Goal: Information Seeking & Learning: Learn about a topic

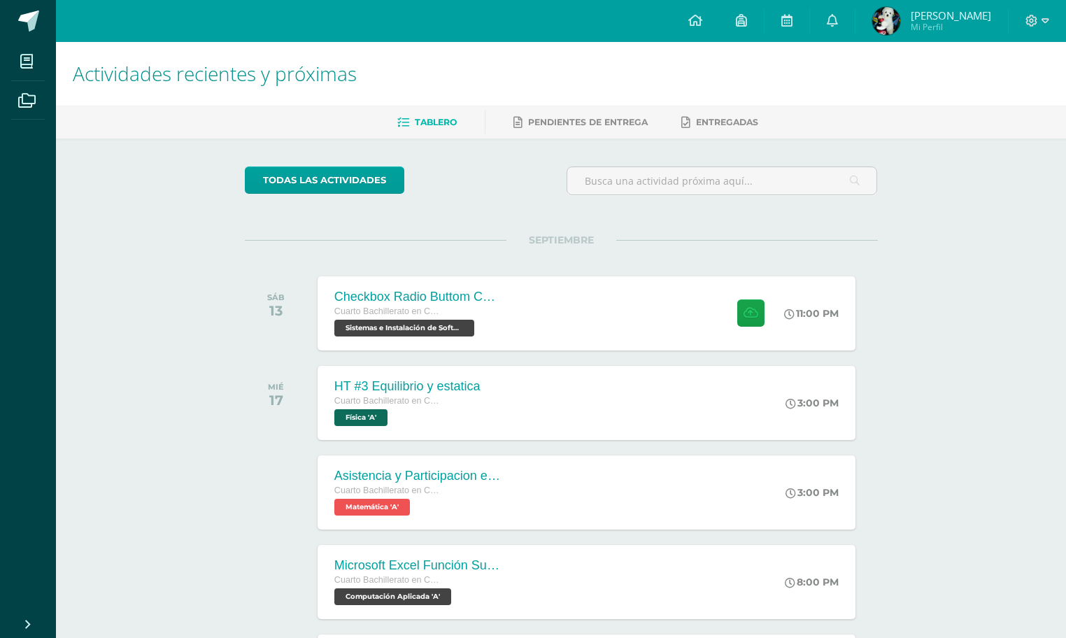
scroll to position [38, 0]
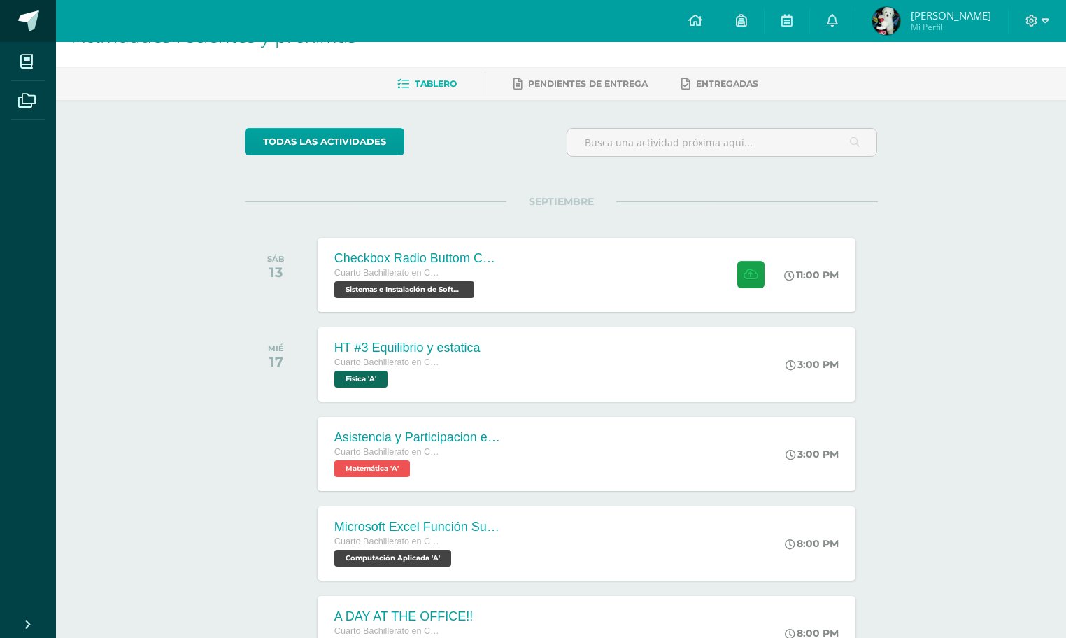
click at [39, 2] on link at bounding box center [28, 21] width 56 height 42
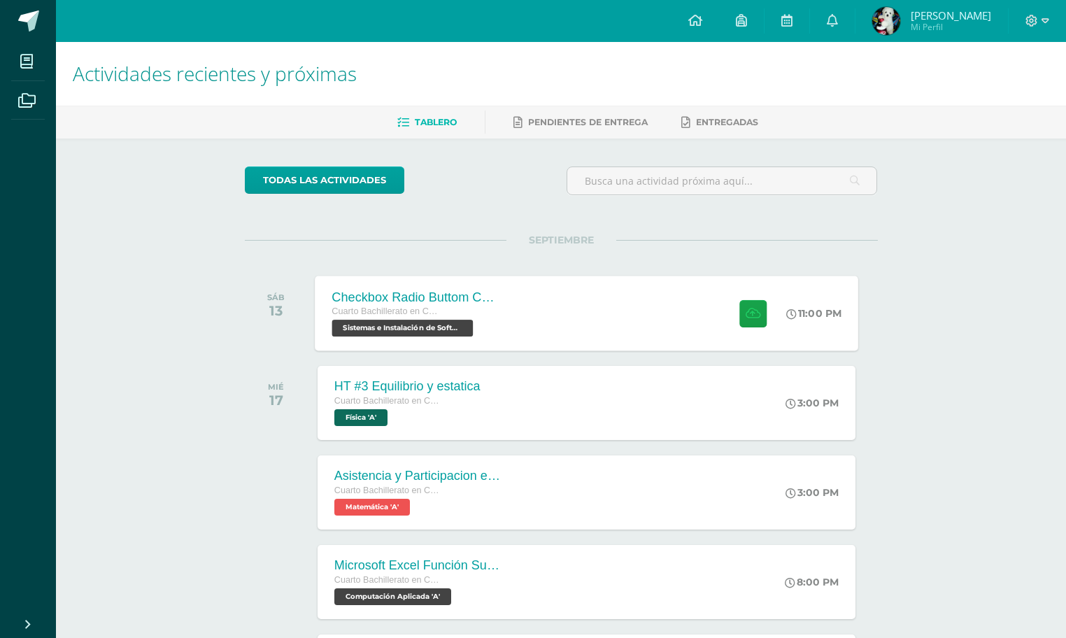
click at [590, 334] on div "Checkbox Radio Buttom Cajas de Selección Cuarto Bachillerato en CCLL con Orient…" at bounding box center [587, 313] width 544 height 75
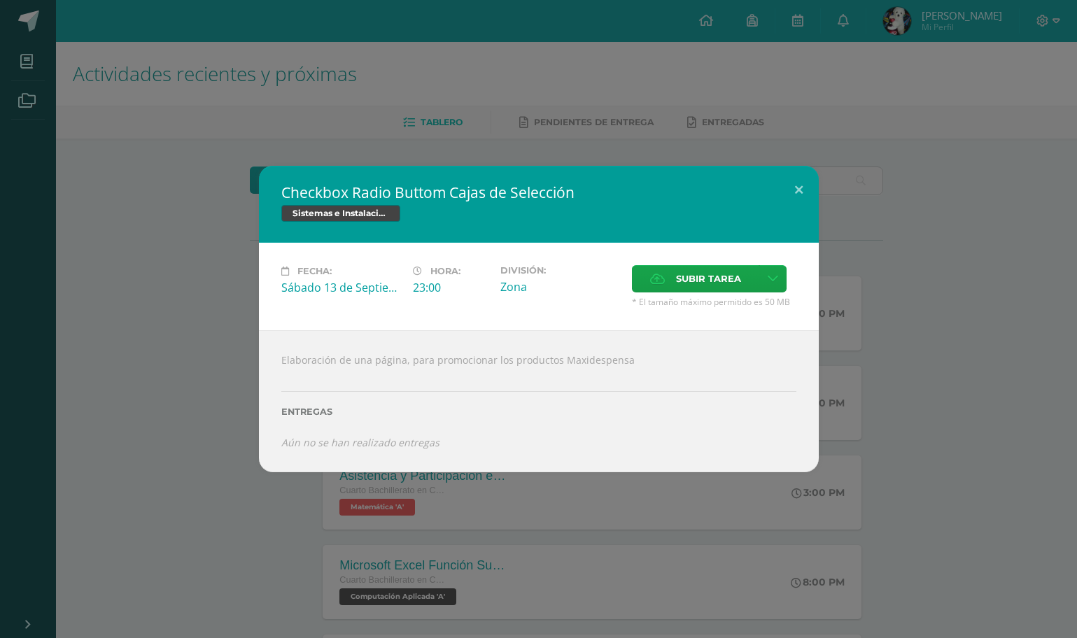
click at [927, 318] on div "Checkbox Radio Buttom Cajas de Selección Sistemas e Instalación de Software Fec…" at bounding box center [539, 319] width 1066 height 306
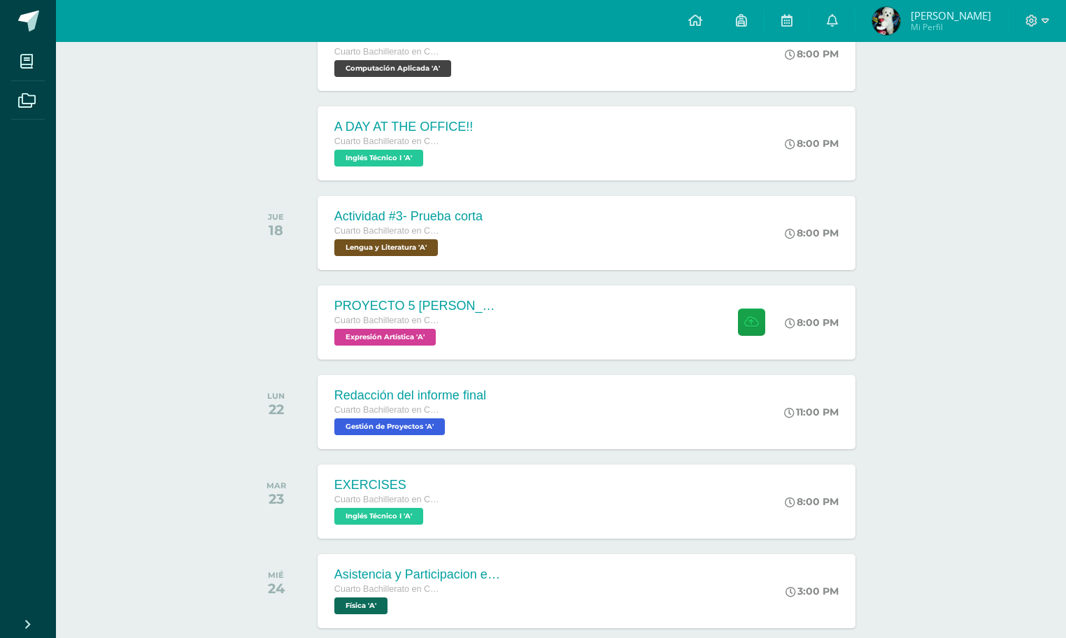
scroll to position [668, 0]
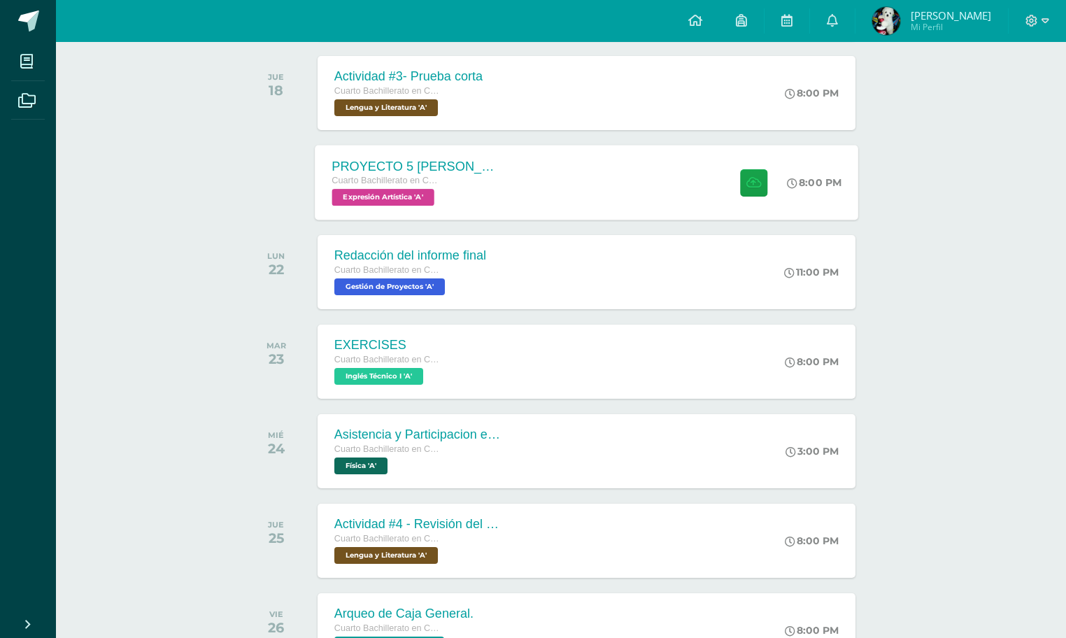
click at [591, 193] on div "PROYECTO 5 CRUZ EN PROYECCION Cuarto Bachillerato en CCLL con Orientación en Co…" at bounding box center [587, 182] width 544 height 75
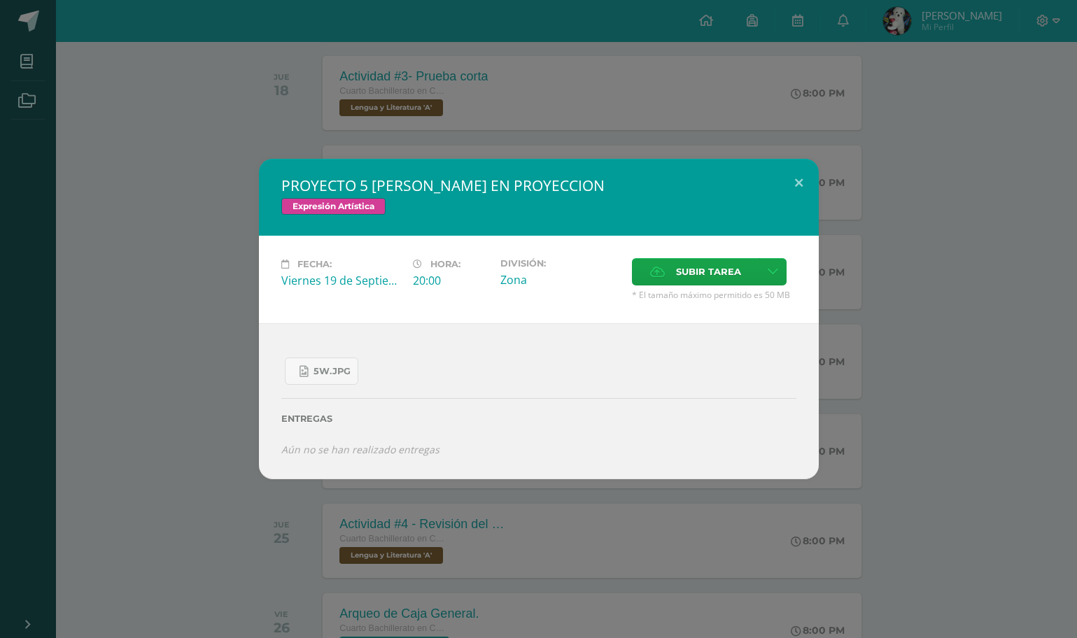
click at [850, 217] on div "PROYECTO 5 CRUZ EN PROYECCION Expresión Artística Fecha: Viernes 19 de Septiemb…" at bounding box center [539, 319] width 1066 height 320
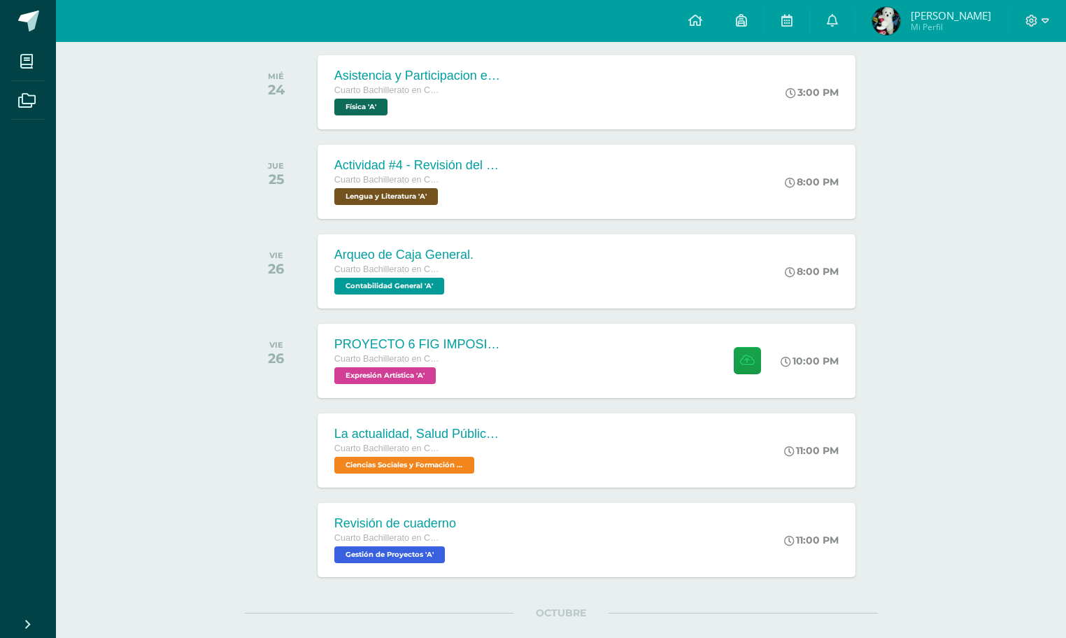
scroll to position [1018, 0]
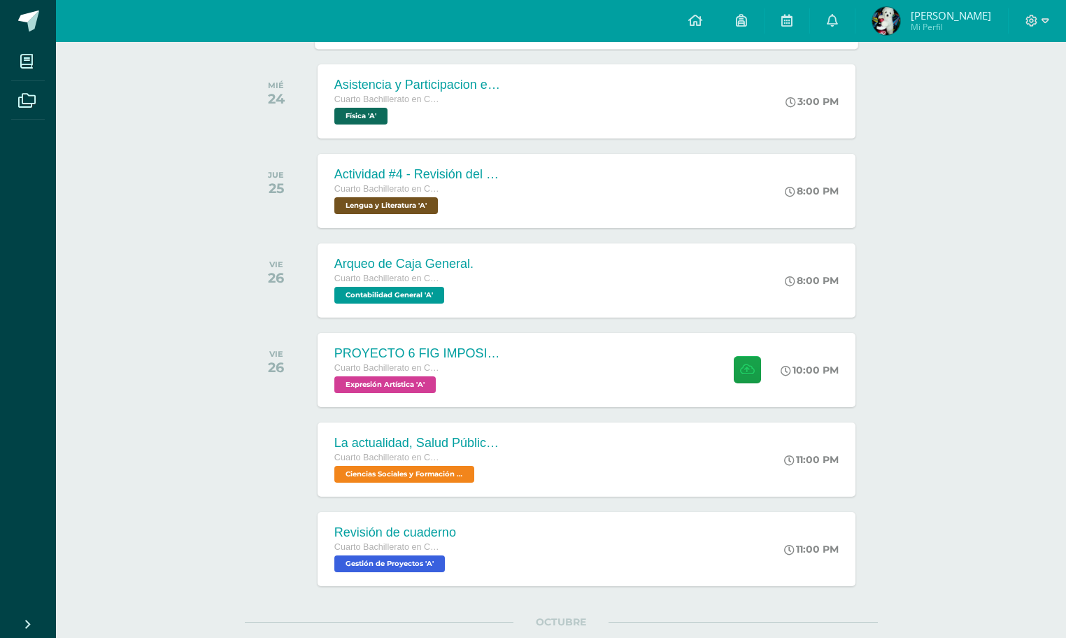
click at [604, 393] on div "PROYECTO 6 FIG IMPOSIBLE 1 Cuarto Bachillerato en CCLL con Orientación en Compu…" at bounding box center [587, 370] width 538 height 74
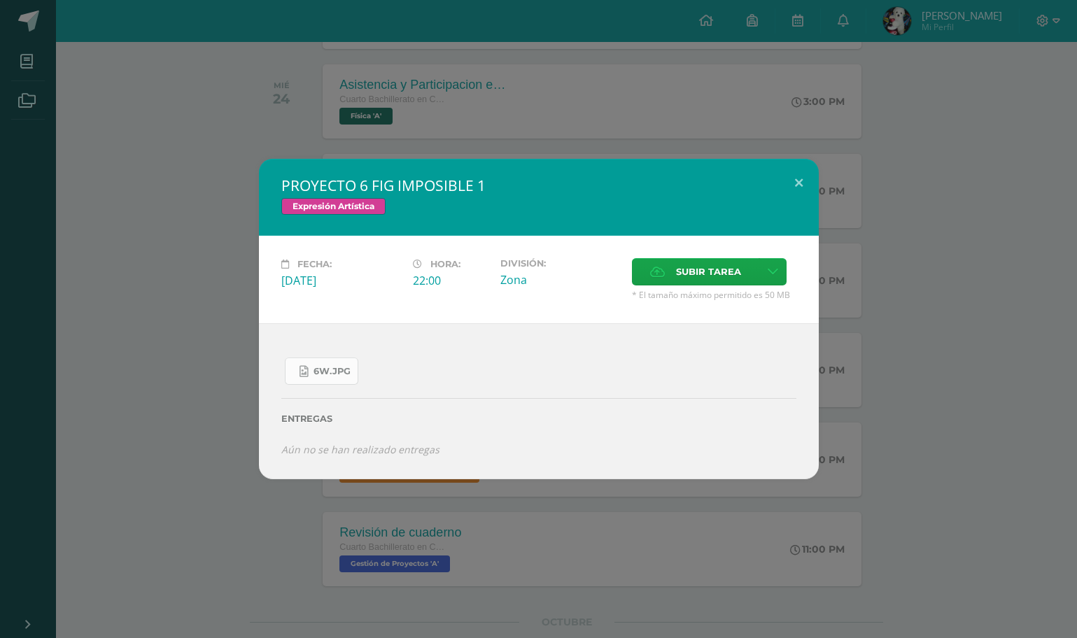
click at [353, 373] on link "6W.jpg" at bounding box center [321, 371] width 73 height 27
click at [966, 155] on div "PROYECTO 6 FIG IMPOSIBLE 1 Expresión Artística Fecha: Viernes 26 de Septiembre …" at bounding box center [538, 319] width 1077 height 638
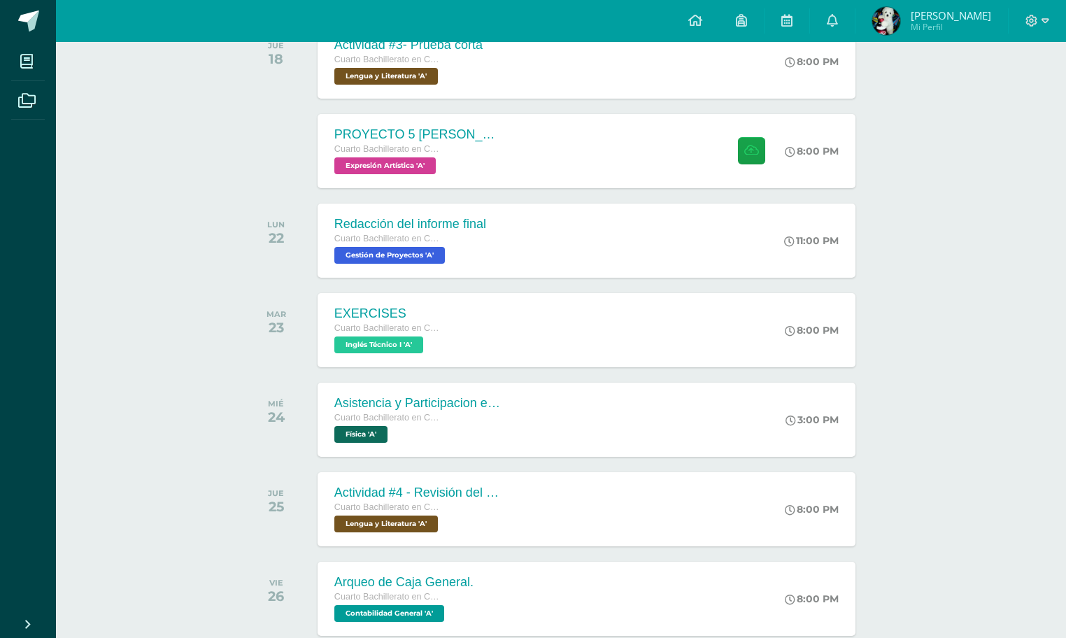
scroll to position [979, 0]
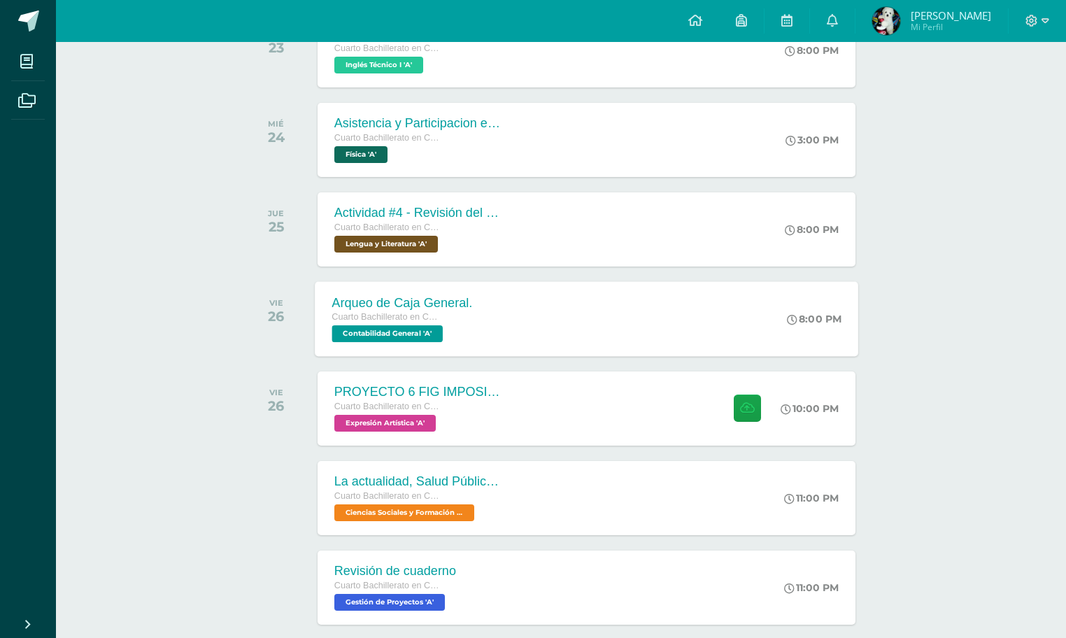
click at [422, 323] on div "Cuarto Bachillerato en CCLL con Orientación en Computación" at bounding box center [402, 317] width 141 height 15
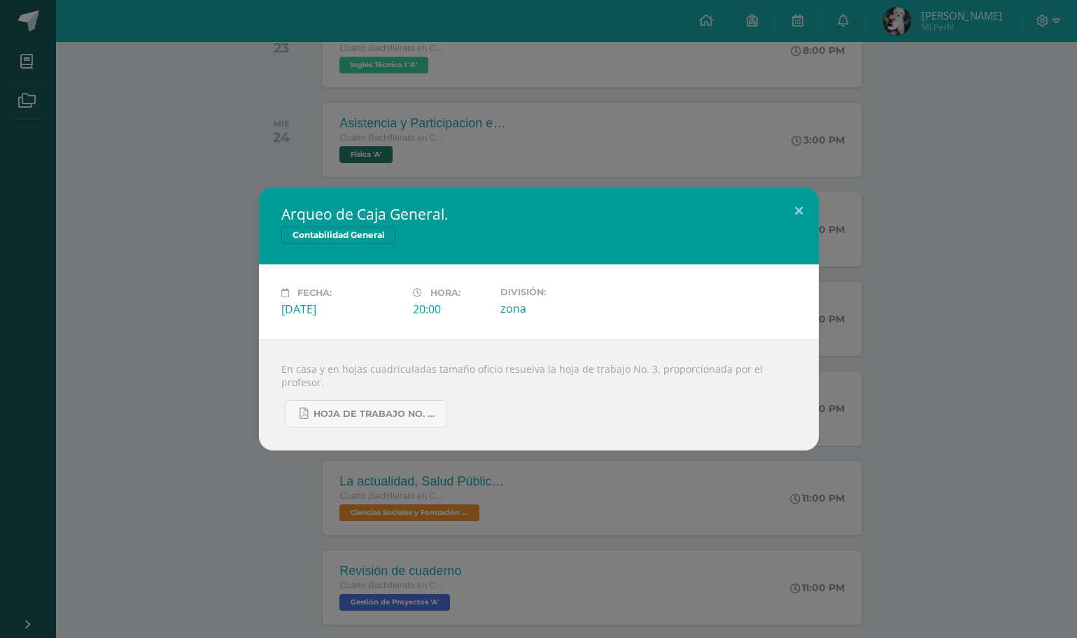
click at [884, 223] on div "Arqueo de Caja General. Contabilidad General Fecha: Viernes 26 de Septiembre Ho…" at bounding box center [539, 318] width 1066 height 263
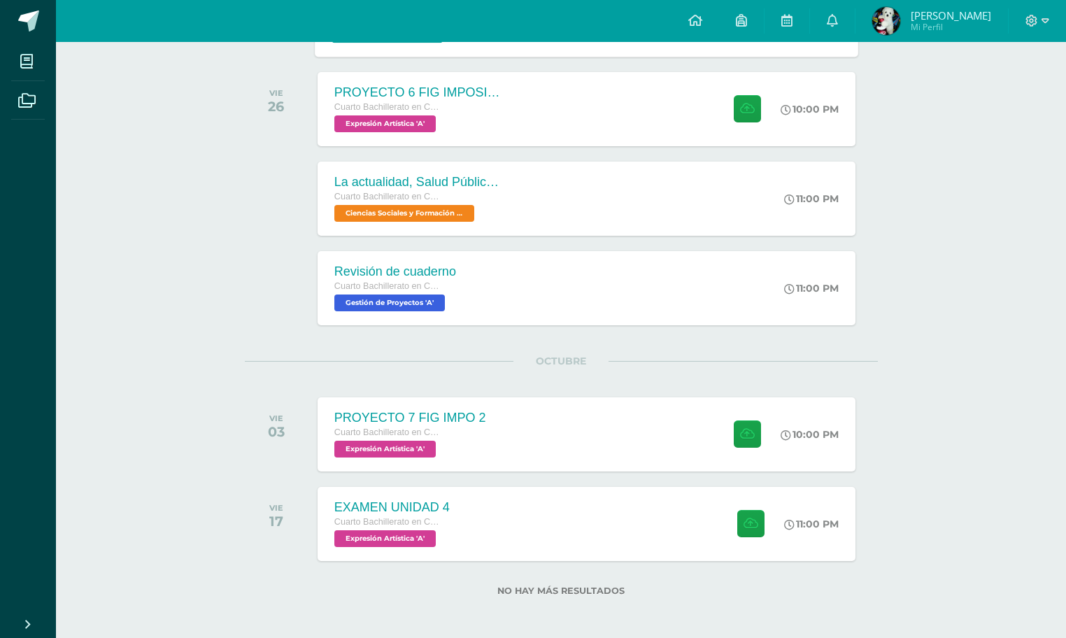
scroll to position [1282, 0]
